Goal: Information Seeking & Learning: Check status

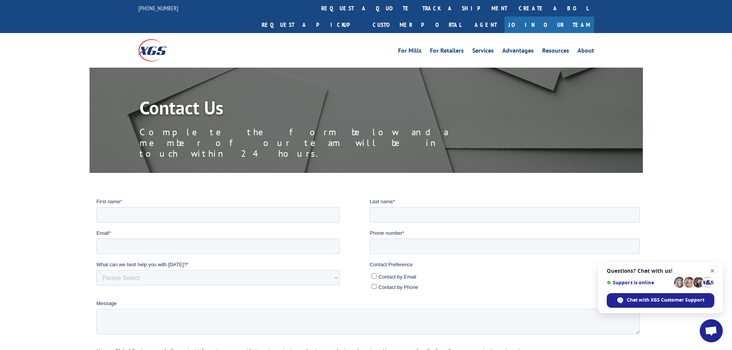
click at [717, 271] on span "Questions? Chat with us! Support is online Chat with XGS Customer Support" at bounding box center [660, 287] width 124 height 51
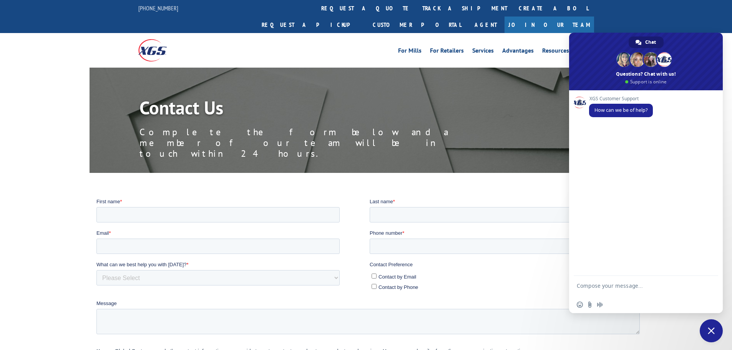
click at [714, 332] on span "Close chat" at bounding box center [711, 330] width 7 height 7
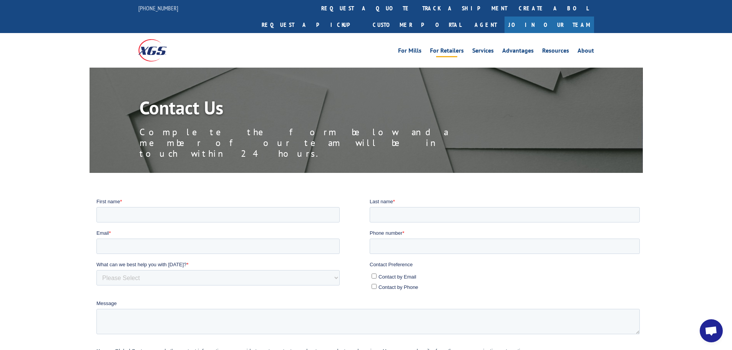
click at [450, 48] on link "For Retailers" at bounding box center [447, 52] width 34 height 8
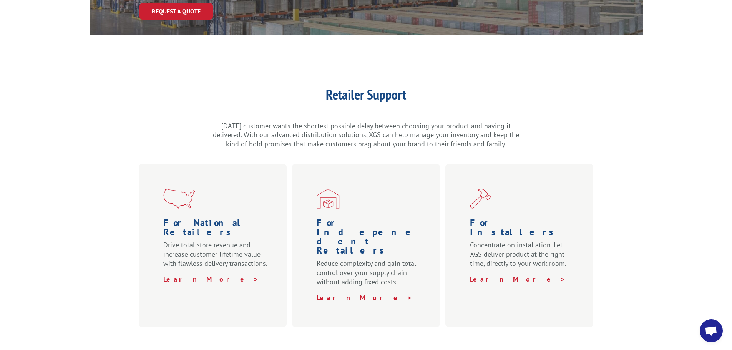
scroll to position [192, 0]
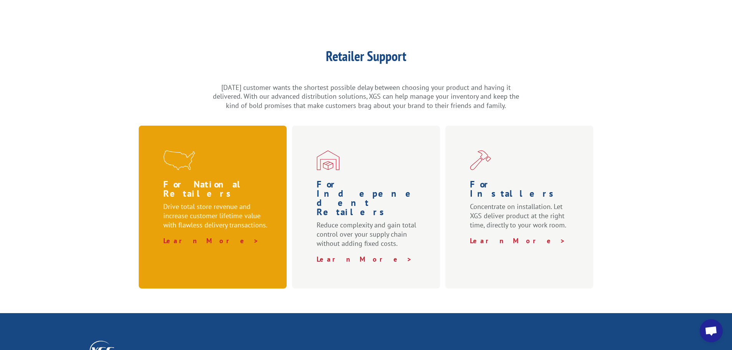
click at [241, 236] on p "Learn More >" at bounding box center [217, 240] width 108 height 9
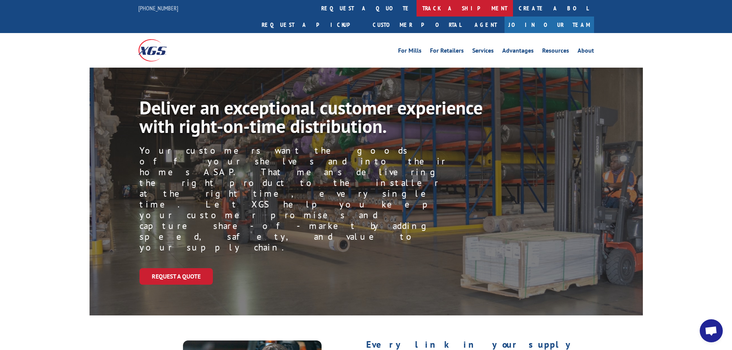
click at [416, 12] on link "track a shipment" at bounding box center [464, 8] width 96 height 17
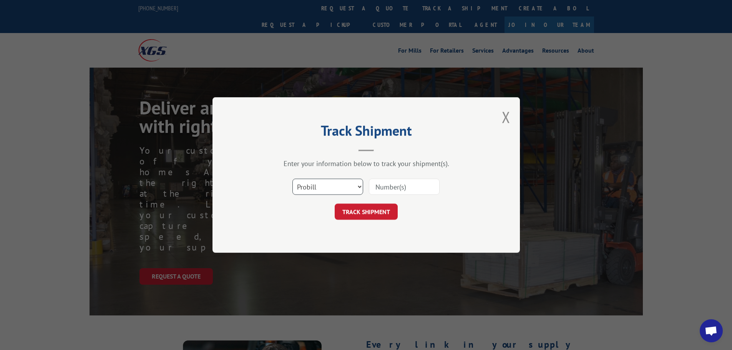
click at [334, 183] on select "Select category... Probill BOL PO" at bounding box center [327, 187] width 71 height 16
select select "po"
click at [292, 179] on select "Select category... Probill BOL PO" at bounding box center [327, 187] width 71 height 16
click at [393, 188] on input at bounding box center [404, 187] width 71 height 16
paste input "18531932"
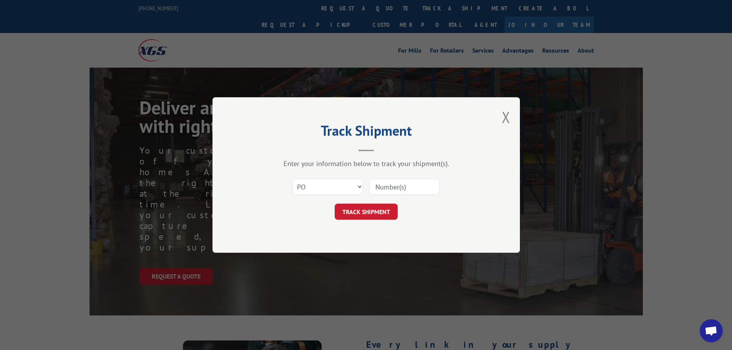
type input "18531932"
click at [380, 212] on button "TRACK SHIPMENT" at bounding box center [366, 212] width 63 height 16
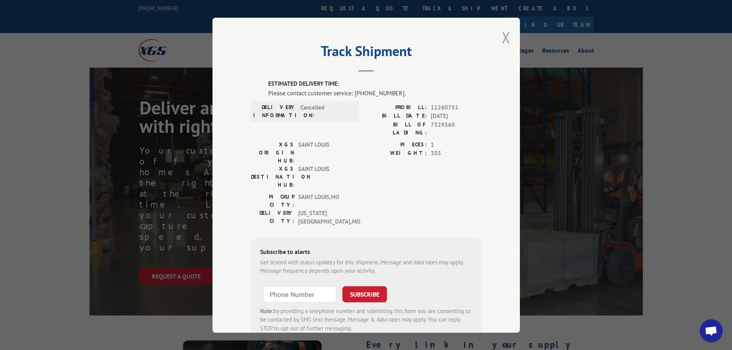
click at [505, 39] on button "Close modal" at bounding box center [506, 37] width 8 height 20
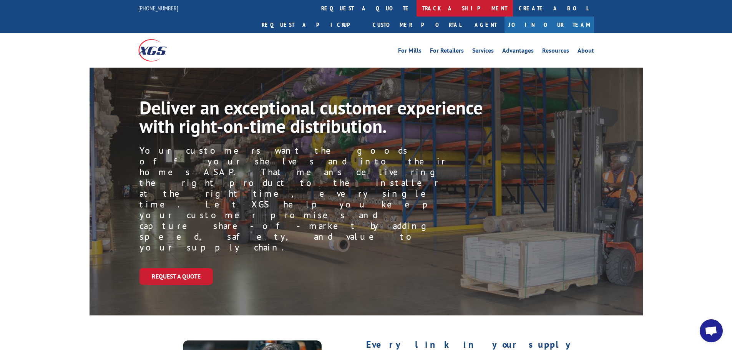
click at [416, 5] on link "track a shipment" at bounding box center [464, 8] width 96 height 17
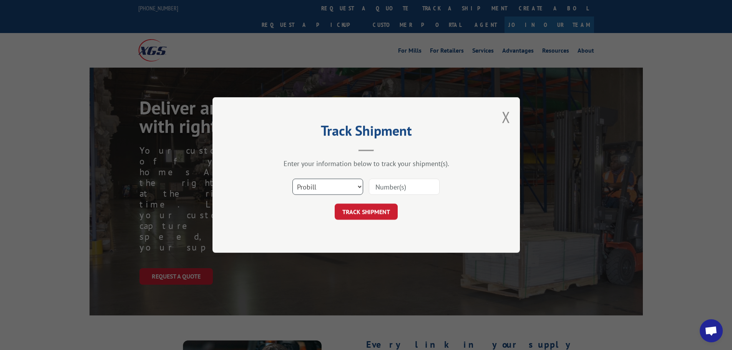
click at [338, 184] on select "Select category... Probill BOL PO" at bounding box center [327, 187] width 71 height 16
select select "bol"
click at [292, 179] on select "Select category... Probill BOL PO" at bounding box center [327, 187] width 71 height 16
click at [396, 184] on input at bounding box center [404, 187] width 71 height 16
paste input "5225895"
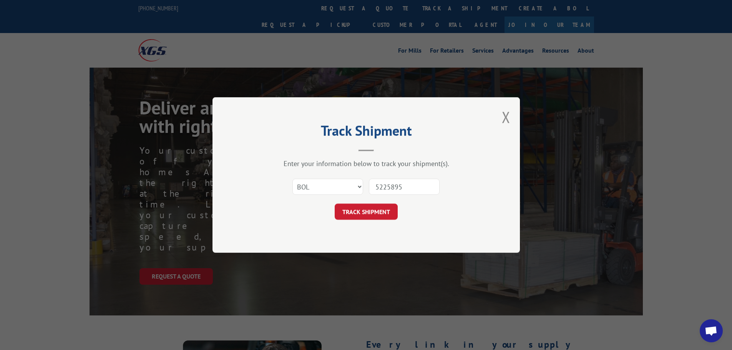
type input "5225895"
click at [370, 211] on button "TRACK SHIPMENT" at bounding box center [366, 212] width 63 height 16
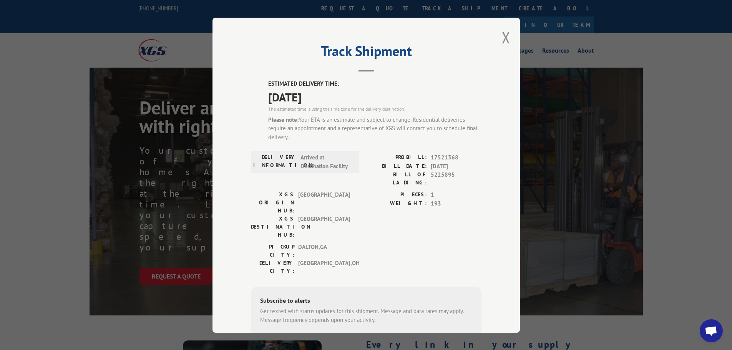
drag, startPoint x: 262, startPoint y: 95, endPoint x: 307, endPoint y: 98, distance: 44.7
click at [331, 94] on div "ESTIMATED DELIVERY TIME: [DATE] The estimated time is using the time zone for t…" at bounding box center [366, 236] width 230 height 312
drag, startPoint x: 259, startPoint y: 82, endPoint x: 327, endPoint y: 94, distance: 69.0
click at [327, 94] on div "ESTIMATED DELIVERY TIME: [DATE] The estimated time is using the time zone for t…" at bounding box center [366, 236] width 230 height 312
copy div "ESTIMATED DELIVERY TIME: [DATE]"
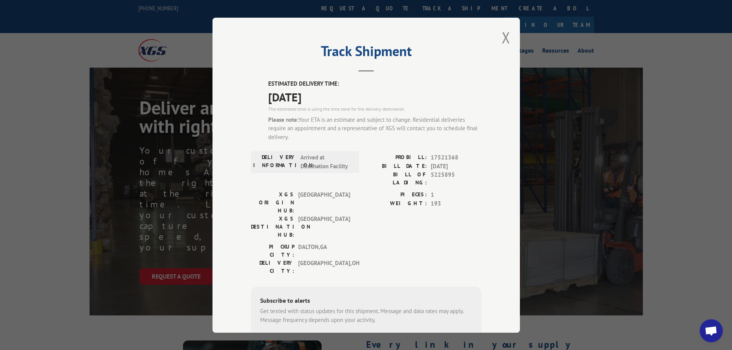
click at [387, 139] on div "Please note: Your ETA is an estimate and subject to change. Residential deliver…" at bounding box center [374, 128] width 213 height 26
